Goal: Information Seeking & Learning: Learn about a topic

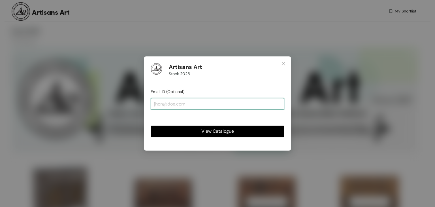
click at [178, 104] on input "email" at bounding box center [218, 103] width 134 height 11
type input "[EMAIL_ADDRESS][DOMAIN_NAME]"
click at [151, 125] on button "View Catalogue" at bounding box center [218, 130] width 134 height 11
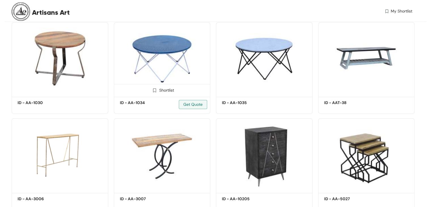
scroll to position [878, 0]
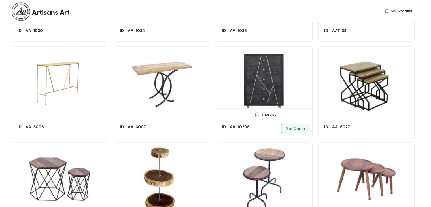
drag, startPoint x: 268, startPoint y: 72, endPoint x: 275, endPoint y: 70, distance: 7.1
click at [275, 70] on img at bounding box center [264, 82] width 97 height 73
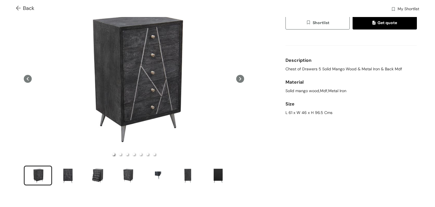
scroll to position [57, 0]
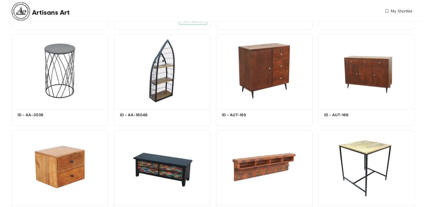
scroll to position [1472, 0]
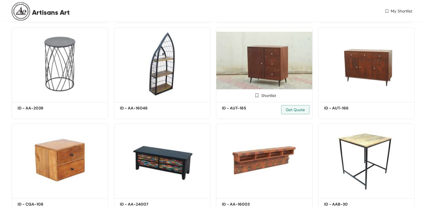
click at [275, 64] on img at bounding box center [264, 63] width 97 height 73
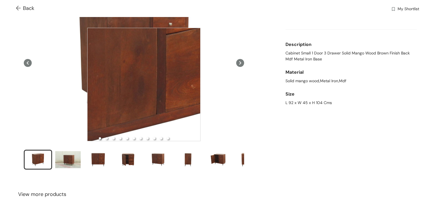
scroll to position [57, 0]
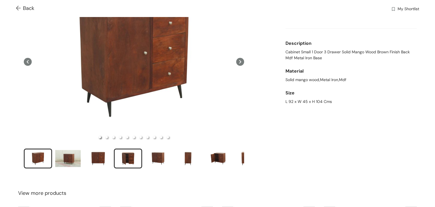
click at [129, 160] on div "slide item 4" at bounding box center [127, 158] width 25 height 17
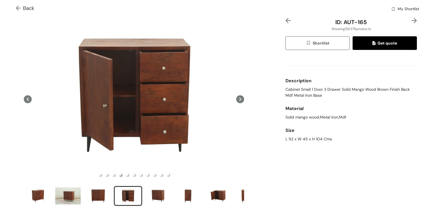
scroll to position [28, 0]
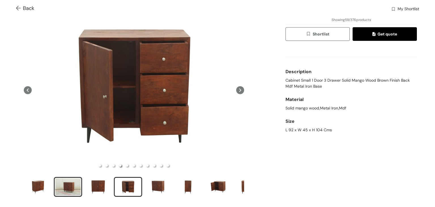
click at [76, 184] on div "slide item 2" at bounding box center [67, 186] width 25 height 17
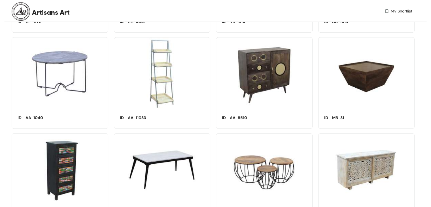
scroll to position [2426, 0]
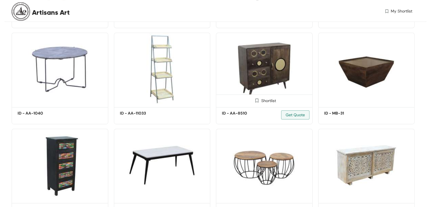
click at [271, 74] on img at bounding box center [264, 69] width 97 height 73
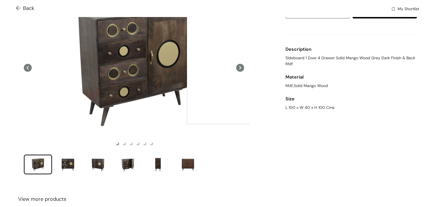
scroll to position [57, 0]
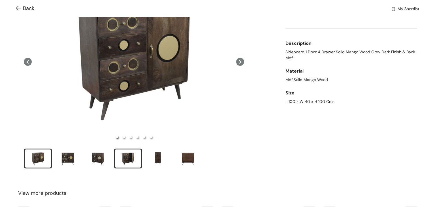
click at [130, 162] on div "slide item 4" at bounding box center [127, 158] width 25 height 17
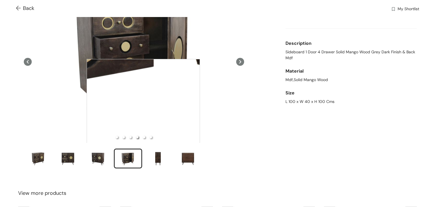
scroll to position [0, 0]
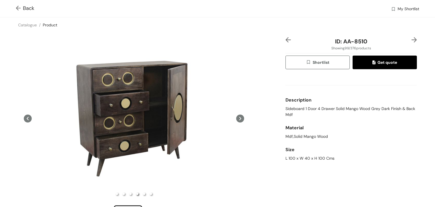
click at [17, 9] on img at bounding box center [19, 9] width 7 height 6
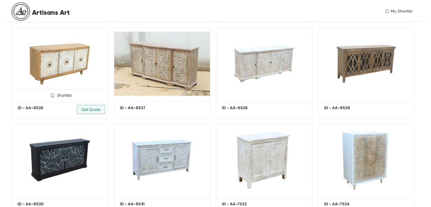
scroll to position [2625, 0]
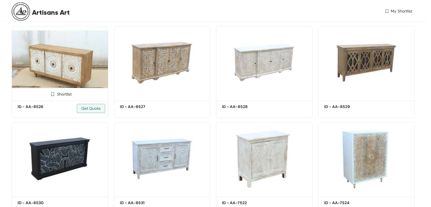
click at [69, 60] on img at bounding box center [60, 62] width 97 height 73
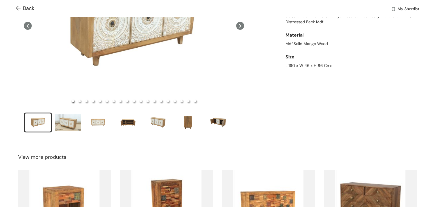
scroll to position [71, 0]
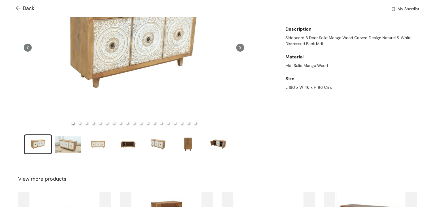
click at [18, 8] on img at bounding box center [19, 9] width 7 height 6
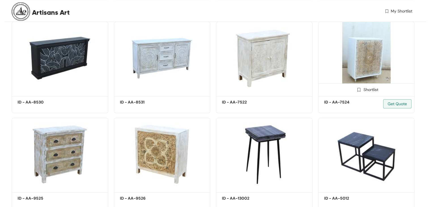
scroll to position [2738, 0]
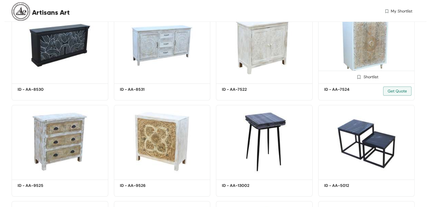
click at [373, 57] on img at bounding box center [366, 45] width 97 height 73
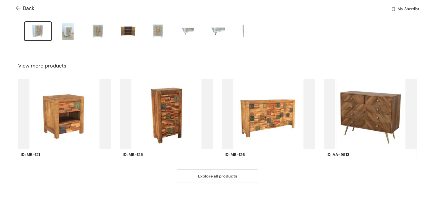
scroll to position [184, 0]
